Goal: Task Accomplishment & Management: Complete application form

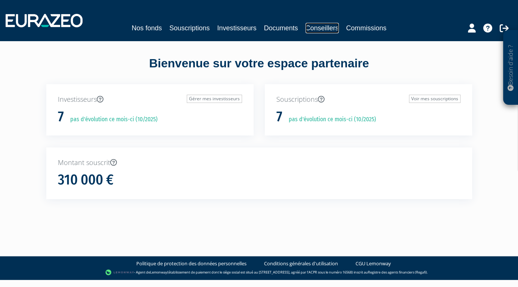
click at [330, 28] on link "Conseillers" at bounding box center [322, 28] width 33 height 10
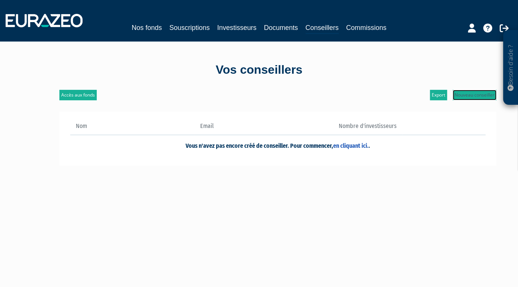
click at [464, 98] on link "Nouveau conseiller" at bounding box center [475, 95] width 44 height 10
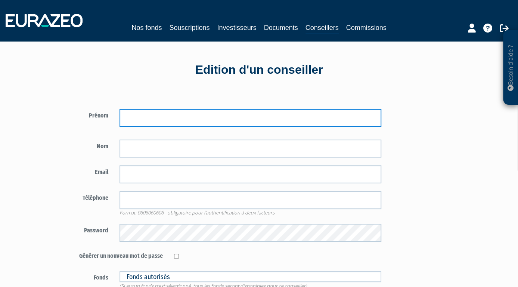
click at [181, 114] on input "text" at bounding box center [251, 118] width 262 height 18
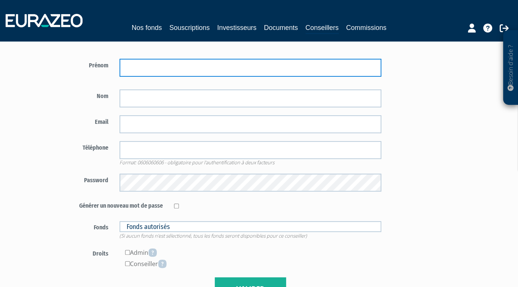
scroll to position [118, 0]
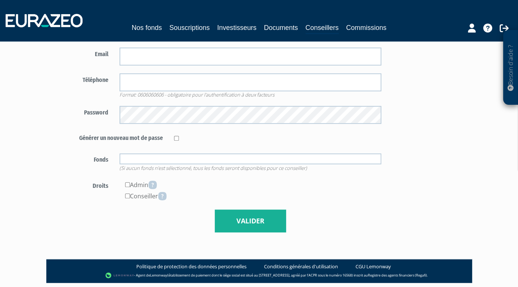
click at [178, 157] on input "text" at bounding box center [251, 158] width 262 height 11
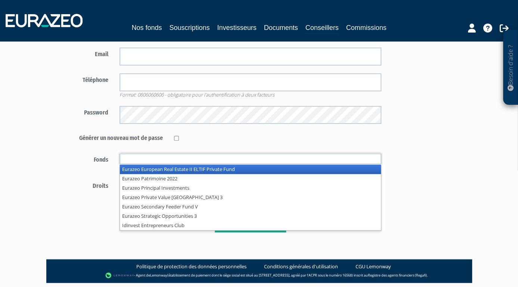
type input "Fonds autorisés"
click at [208, 143] on div "Générer un nouveau mot de passe" at bounding box center [223, 138] width 328 height 14
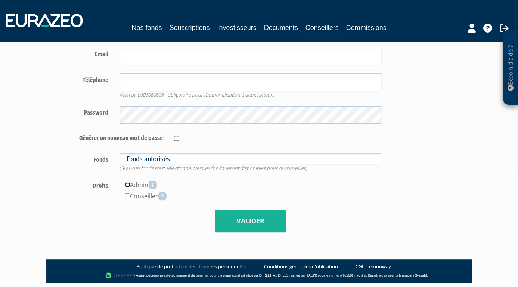
click at [127, 186] on input"] "checkbox" at bounding box center [127, 184] width 5 height 5
checkbox input"] "true"
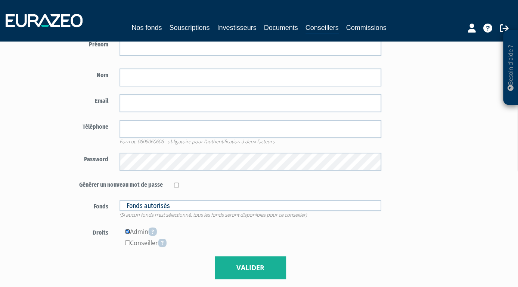
scroll to position [0, 0]
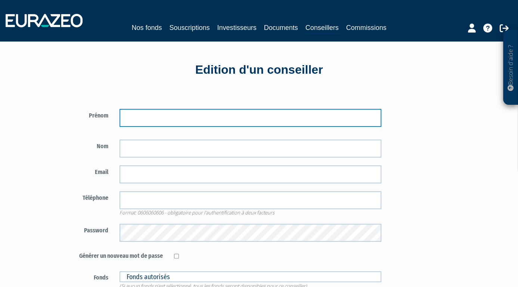
click at [156, 119] on input "text" at bounding box center [251, 118] width 262 height 18
type input "[PERSON_NAME]"
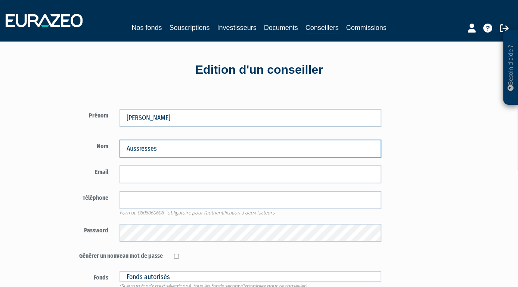
type input "Aussresses"
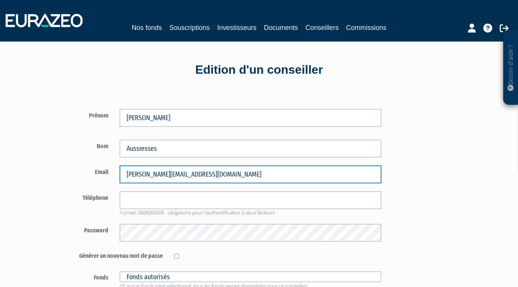
type input "[PERSON_NAME][EMAIL_ADDRESS][DOMAIN_NAME]"
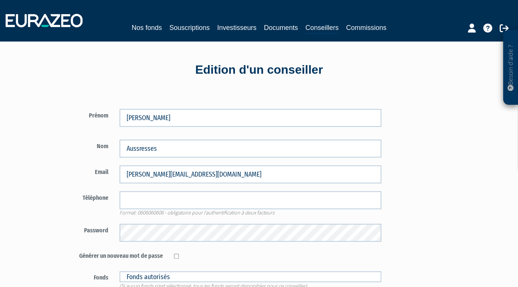
click at [62, 151] on div "Nom Aussresses" at bounding box center [223, 148] width 328 height 18
click at [175, 255] on input "checkbox" at bounding box center [176, 255] width 5 height 5
checkbox input "true"
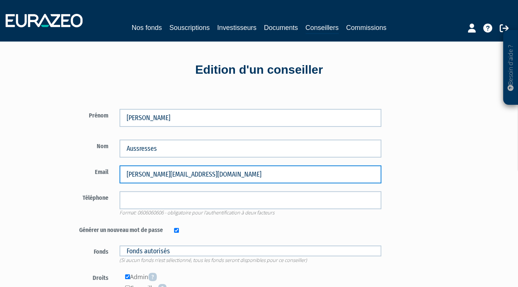
click at [168, 174] on input "[PERSON_NAME][EMAIL_ADDRESS][DOMAIN_NAME]" at bounding box center [251, 174] width 262 height 18
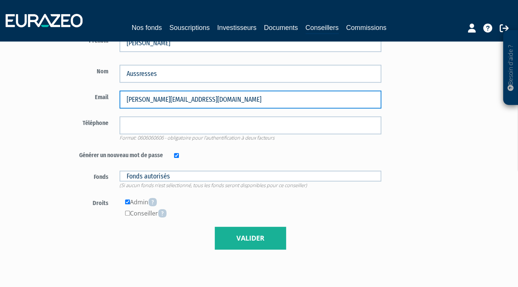
scroll to position [78, 0]
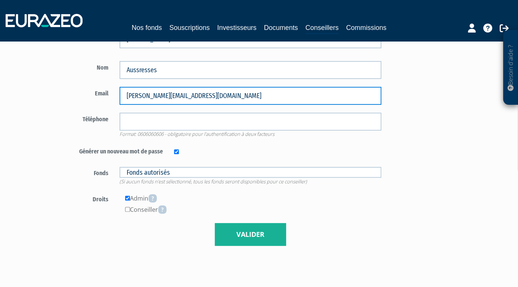
type input "[PERSON_NAME][EMAIL_ADDRESS][DOMAIN_NAME]"
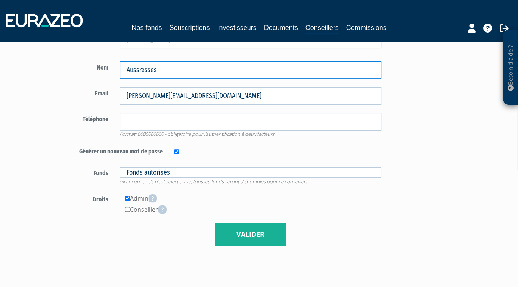
click at [138, 71] on input "Aussresses" at bounding box center [251, 70] width 262 height 18
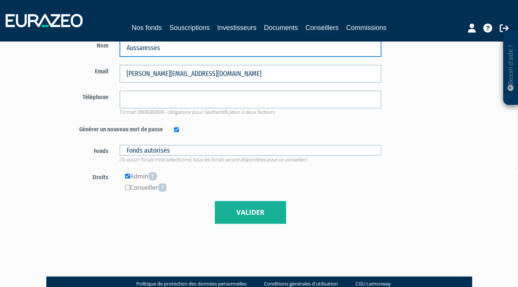
scroll to position [143, 0]
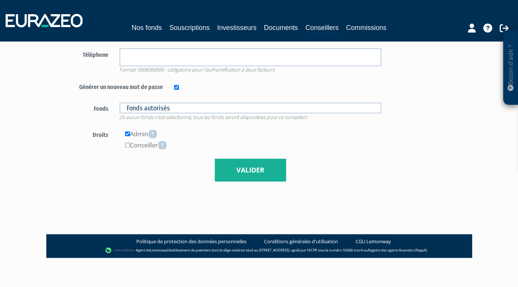
type input "Aussaresses"
click at [265, 168] on button "Valider" at bounding box center [250, 169] width 71 height 23
